Goal: Information Seeking & Learning: Learn about a topic

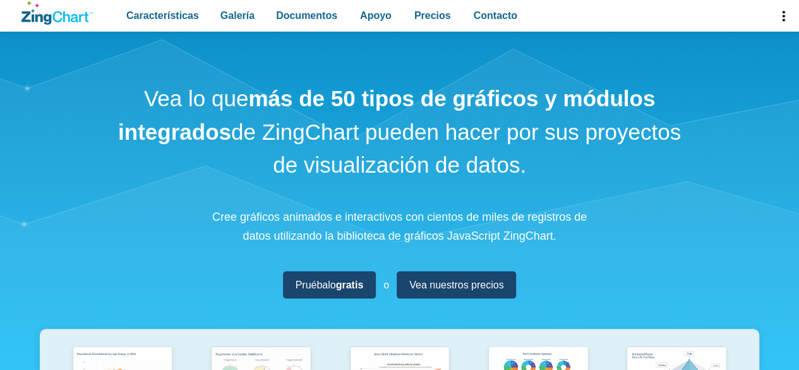
drag, startPoint x: 804, startPoint y: 40, endPoint x: 801, endPoint y: -54, distance: 94.2
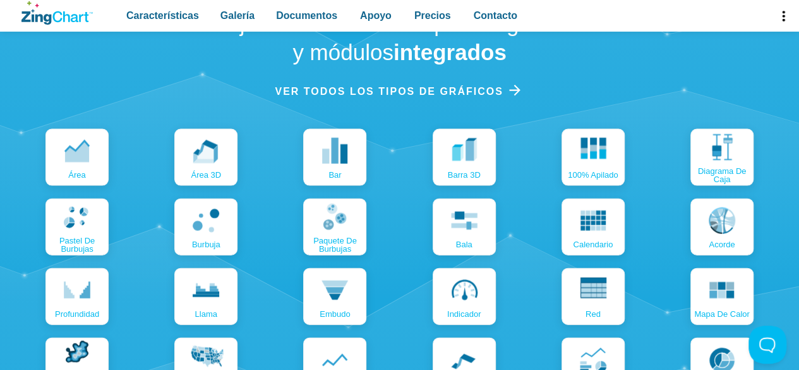
scroll to position [1296, 0]
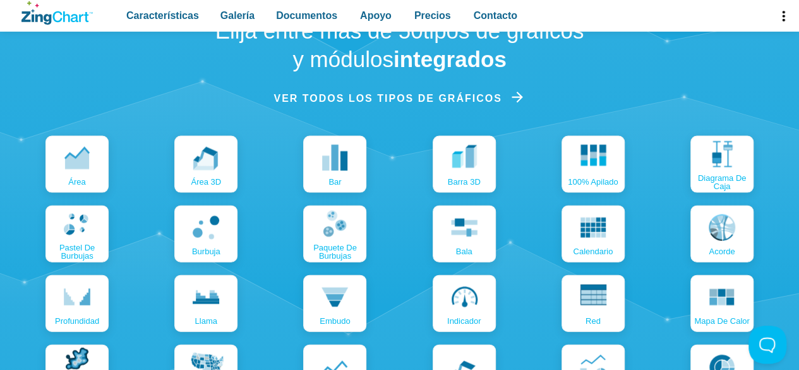
click at [485, 98] on font "Ver todos los tipos de gráficos" at bounding box center [388, 98] width 228 height 11
drag, startPoint x: 797, startPoint y: 106, endPoint x: 801, endPoint y: 112, distance: 7.4
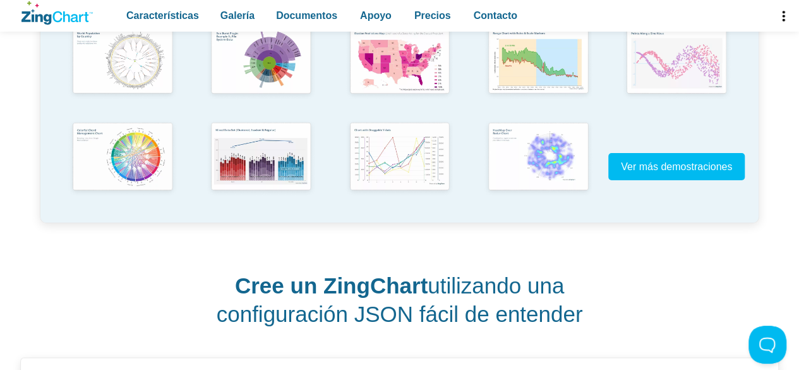
scroll to position [413, 0]
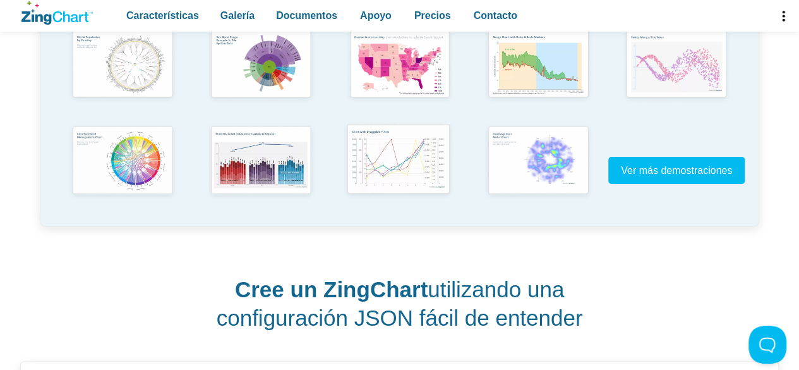
click at [398, 146] on img "Contenido de la aplicación" at bounding box center [398, 160] width 114 height 82
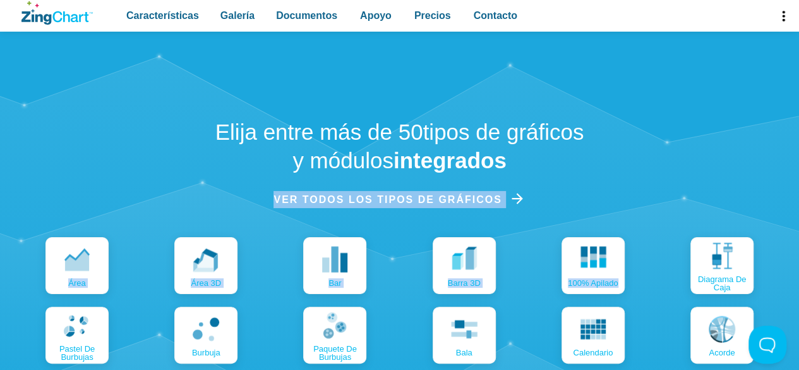
scroll to position [1174, 0]
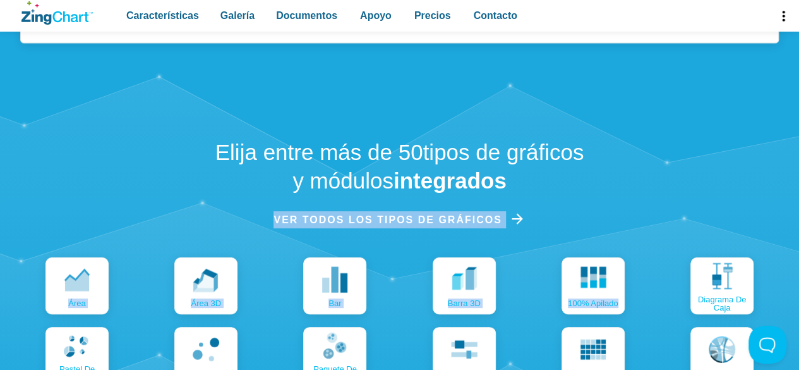
click at [473, 217] on font "Ver todos los tipos de gráficos" at bounding box center [388, 219] width 228 height 11
